Goal: Task Accomplishment & Management: Complete application form

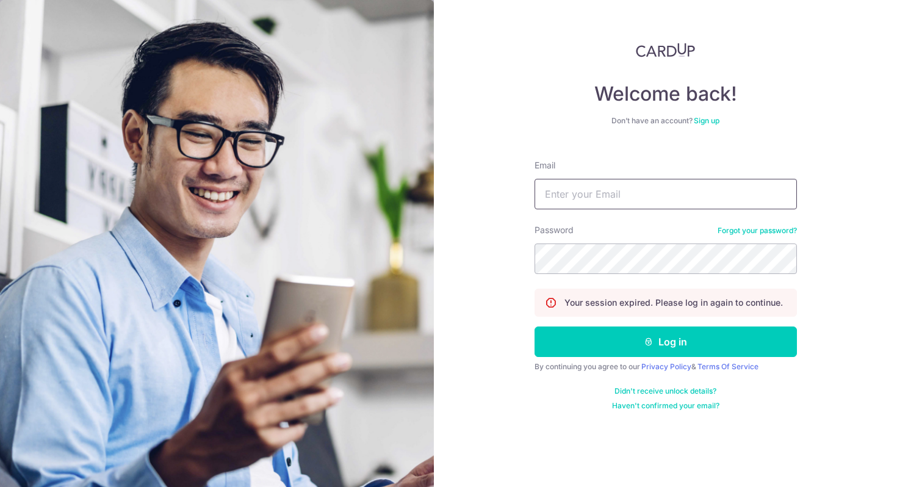
click at [588, 188] on input "Email" at bounding box center [665, 194] width 262 height 31
type input "[PERSON_NAME][EMAIL_ADDRESS][DOMAIN_NAME]"
click at [534, 326] on button "Log in" at bounding box center [665, 341] width 262 height 31
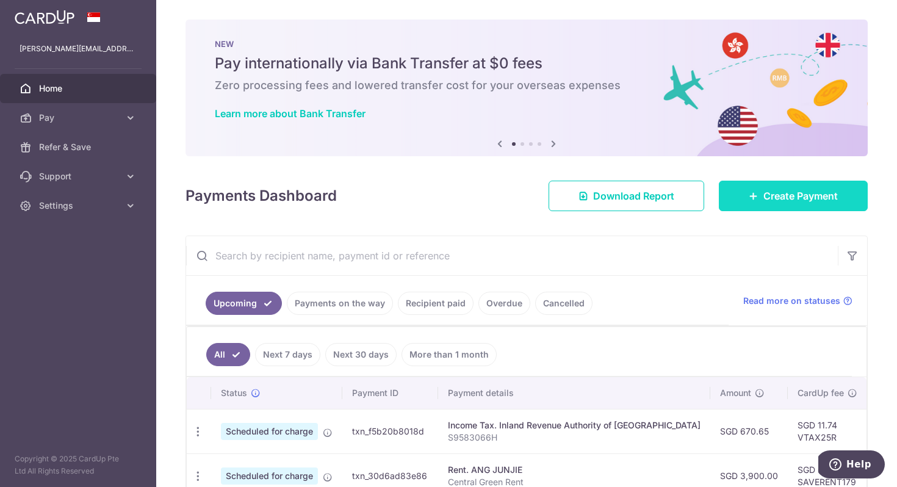
click at [805, 200] on span "Create Payment" at bounding box center [800, 196] width 74 height 15
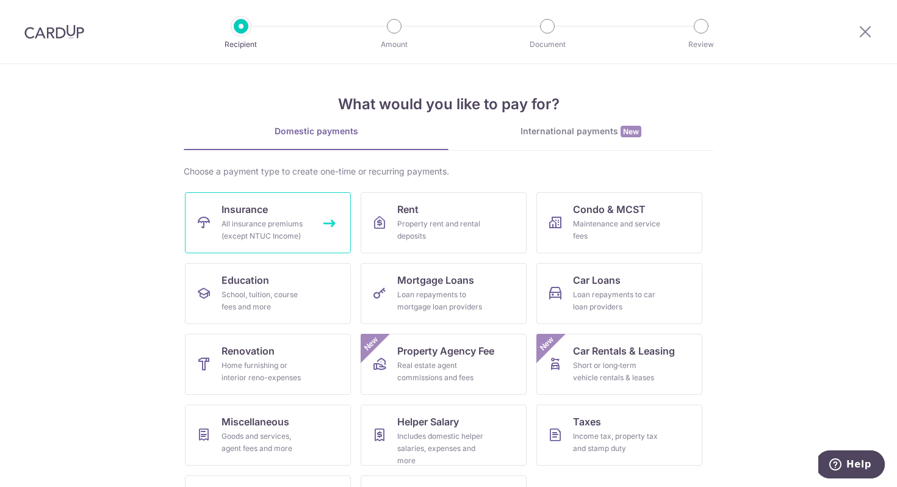
click at [322, 219] on link "Insurance All insurance premiums (except NTUC Income)" at bounding box center [268, 222] width 166 height 61
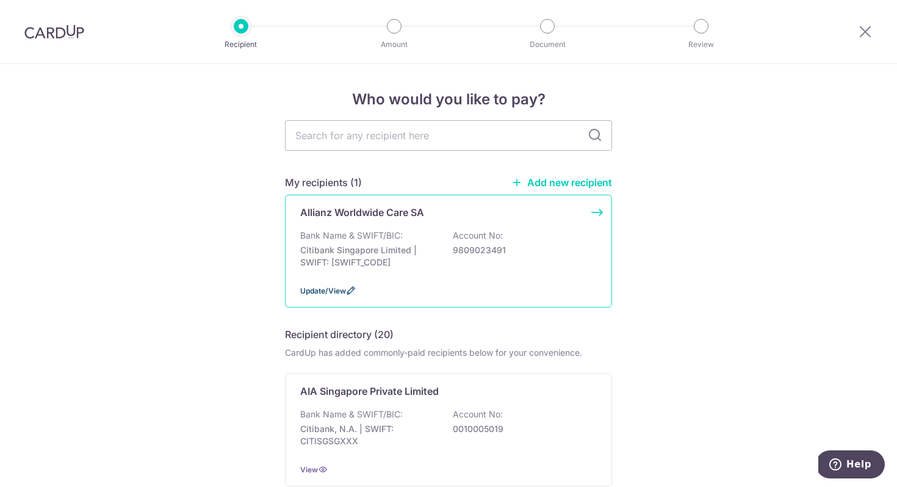
click at [341, 289] on span "Update/View" at bounding box center [323, 290] width 46 height 9
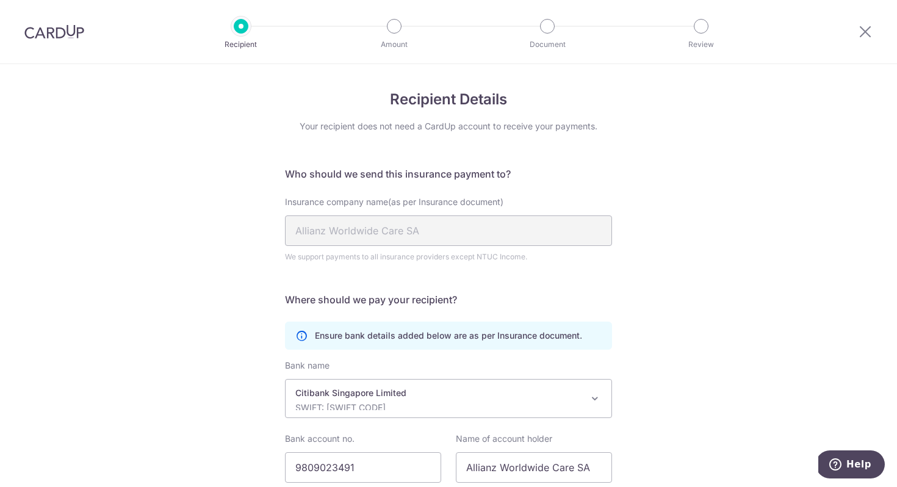
click at [401, 215] on div "Insurance company name(as per Insurance document) Allianz Worldwide Care SA We …" at bounding box center [448, 229] width 327 height 67
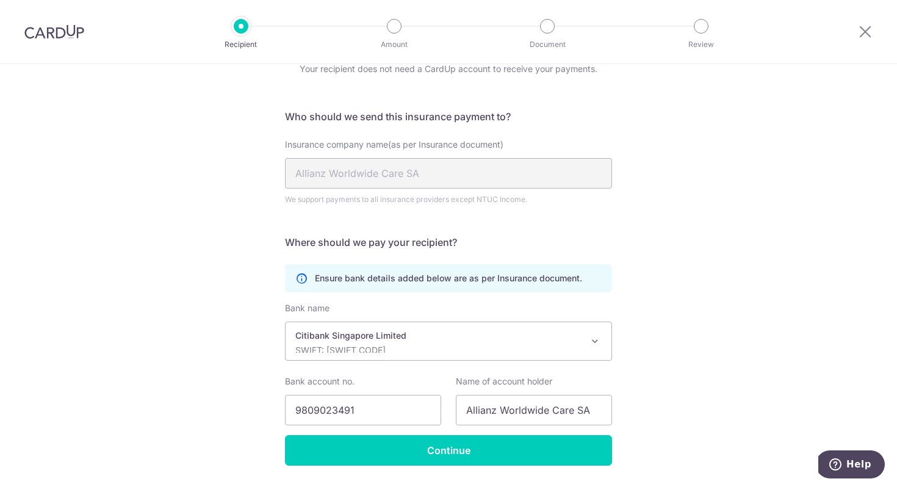
scroll to position [93, 0]
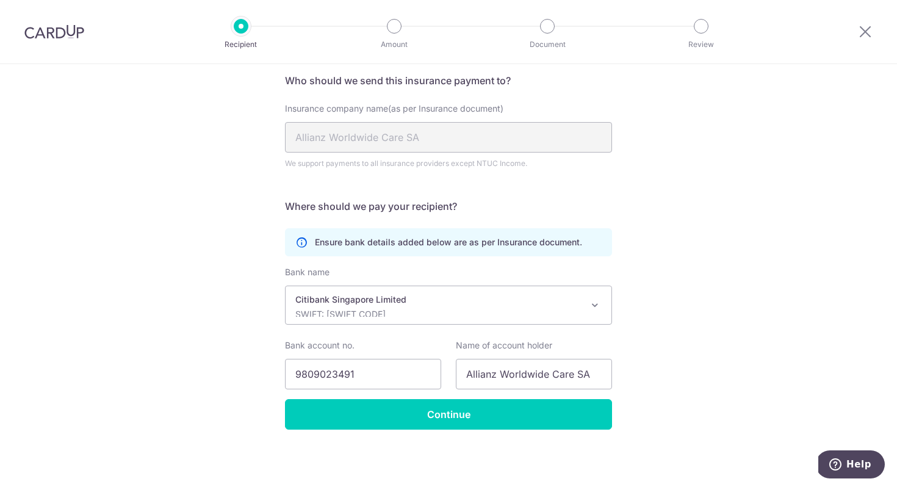
click at [423, 299] on p "Citibank Singapore Limited" at bounding box center [438, 299] width 287 height 12
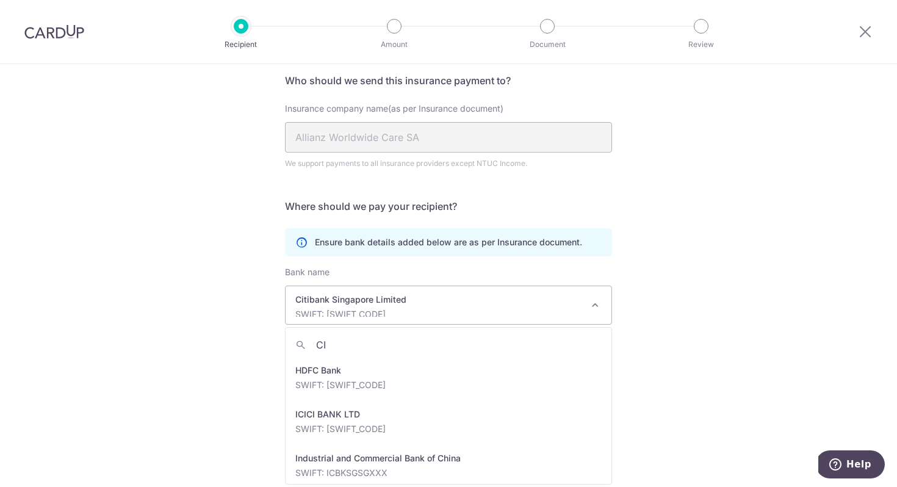
scroll to position [0, 0]
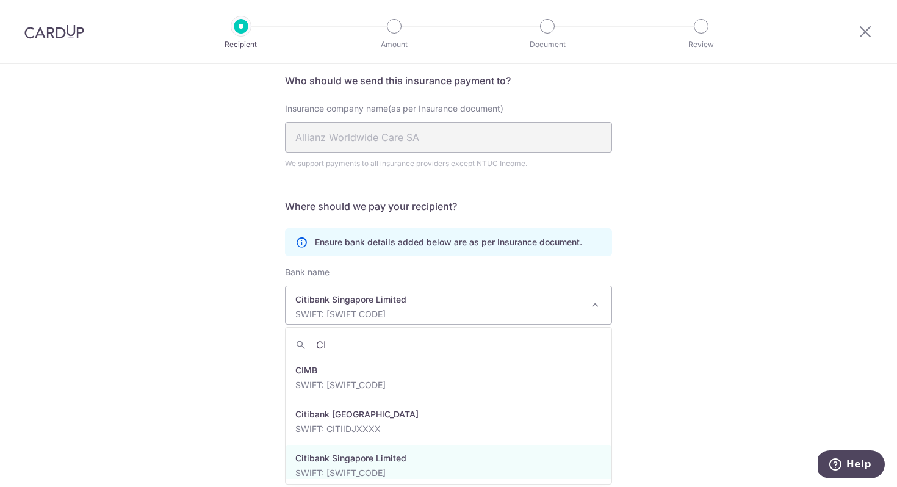
type input "C"
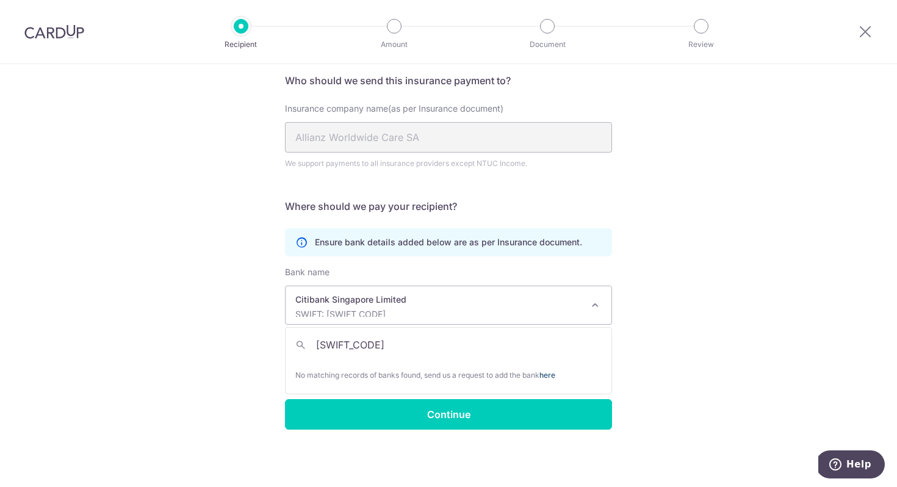
type input "[SWIFT_CODE]"
click at [553, 373] on link "here" at bounding box center [547, 374] width 16 height 9
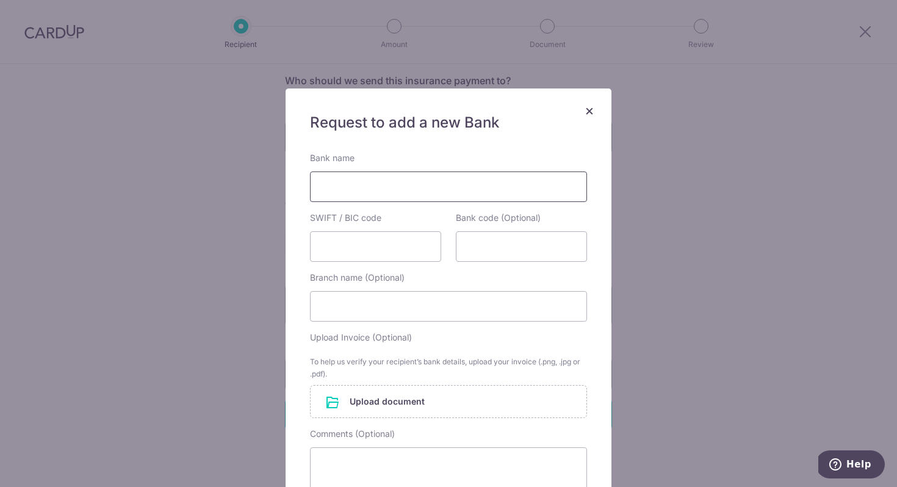
click at [447, 201] on input "Bank name" at bounding box center [448, 186] width 277 height 31
click at [425, 189] on input "Bank name" at bounding box center [448, 186] width 277 height 31
type input "Citibank"
click at [345, 253] on input "SWIFT / BIC code" at bounding box center [375, 246] width 131 height 31
paste input "[SWIFT_CODE]"
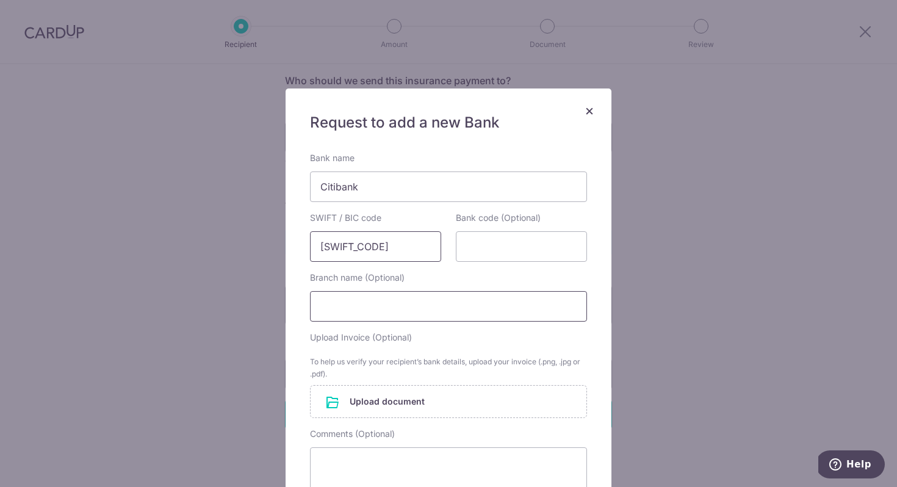
type input "[SWIFT_CODE]"
click at [350, 303] on input "Branch name (Optional)" at bounding box center [448, 306] width 277 height 31
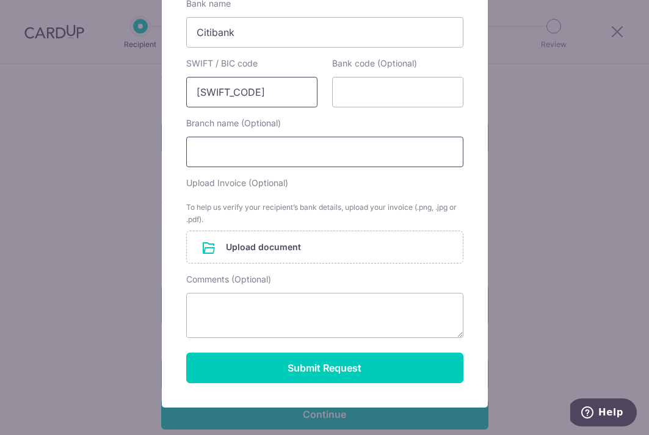
scroll to position [157, 0]
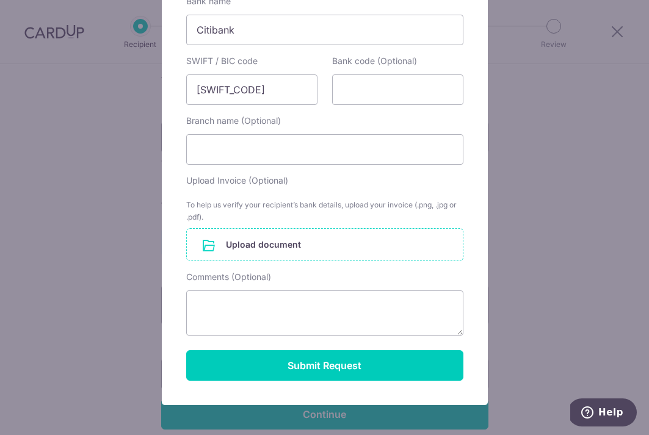
click at [261, 237] on input "file" at bounding box center [325, 245] width 276 height 32
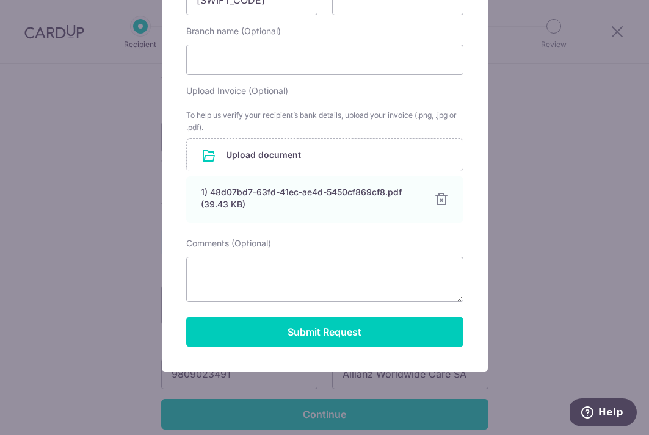
scroll to position [256, 0]
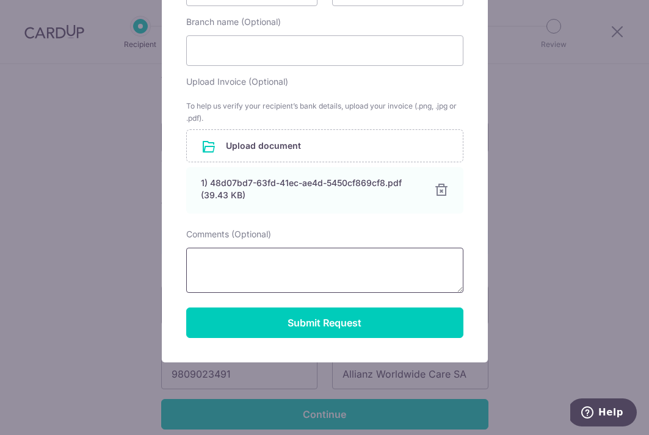
click at [264, 268] on textarea "Comments (Optional)" at bounding box center [324, 270] width 277 height 45
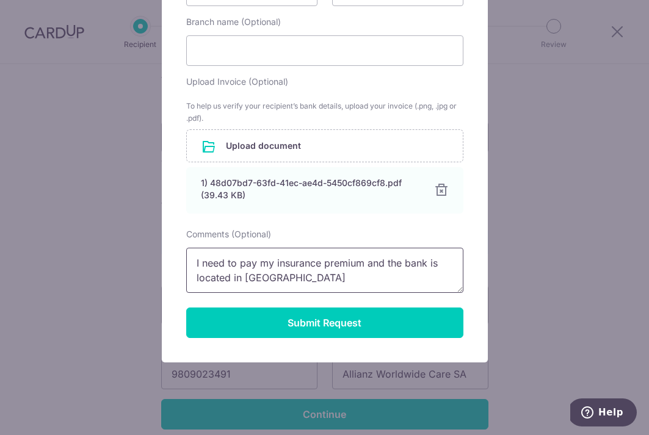
click at [363, 260] on textarea "I need to pay my insurance premium and the bank is located in [GEOGRAPHIC_DATA]" at bounding box center [324, 270] width 277 height 45
click at [371, 273] on textarea "I need to pay my insurance premium to Allianz and their bank is located in [GEO…" at bounding box center [324, 270] width 277 height 45
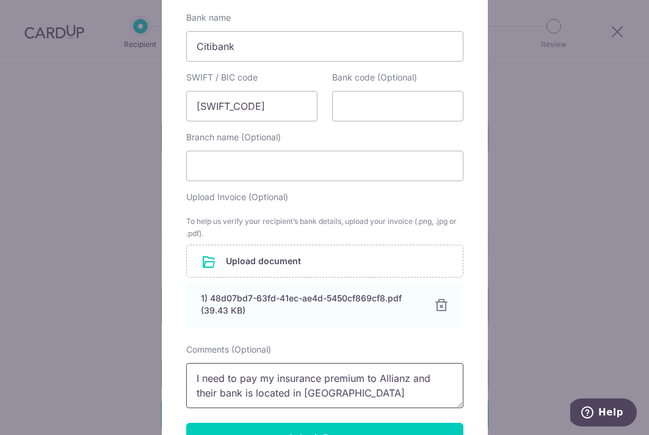
scroll to position [272, 0]
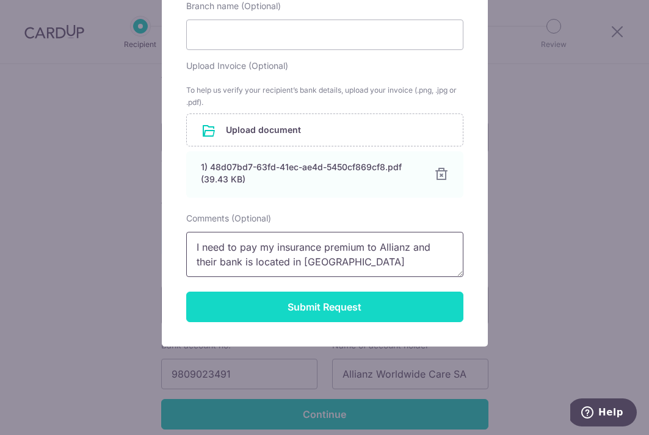
type textarea "I need to pay my insurance premium to Allianz and their bank is located in [GEO…"
click at [374, 311] on button "Submit Request" at bounding box center [324, 307] width 277 height 31
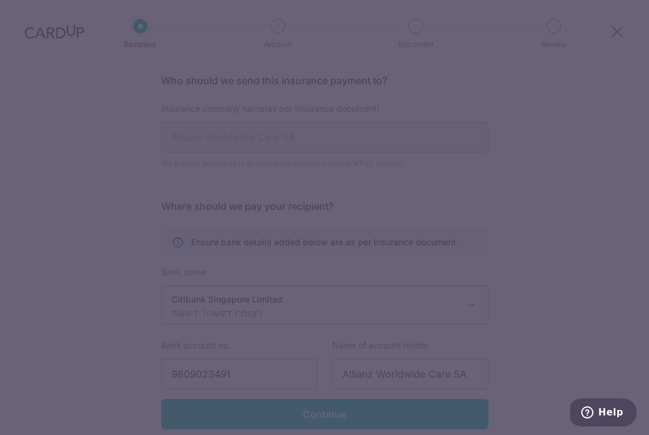
scroll to position [215, 0]
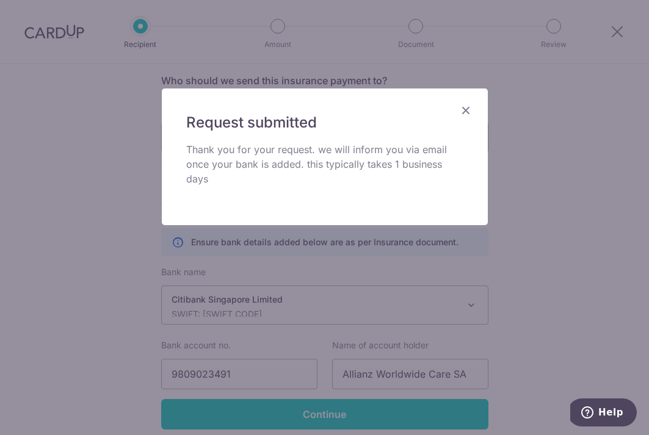
click at [462, 112] on icon "Close" at bounding box center [465, 110] width 15 height 15
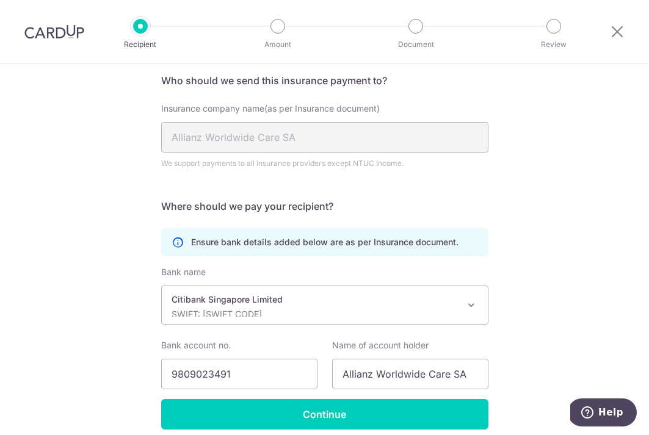
scroll to position [145, 0]
